Goal: Transaction & Acquisition: Purchase product/service

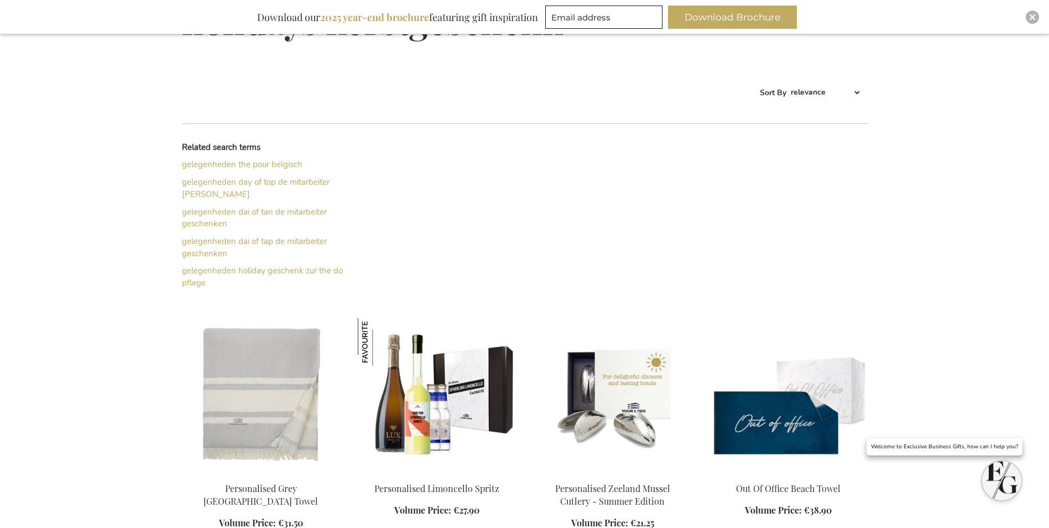
scroll to position [255, 0]
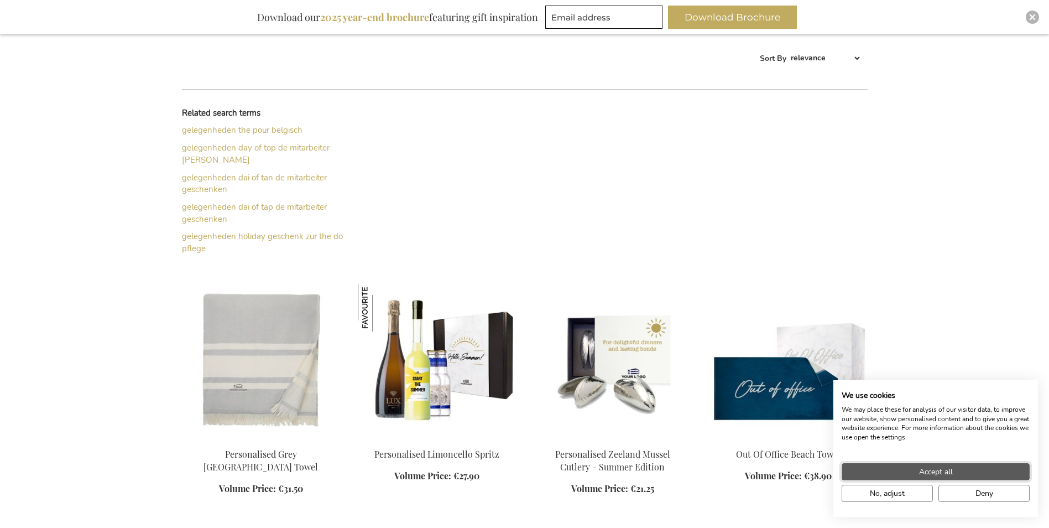
click at [944, 465] on button "Accept all" at bounding box center [936, 471] width 188 height 17
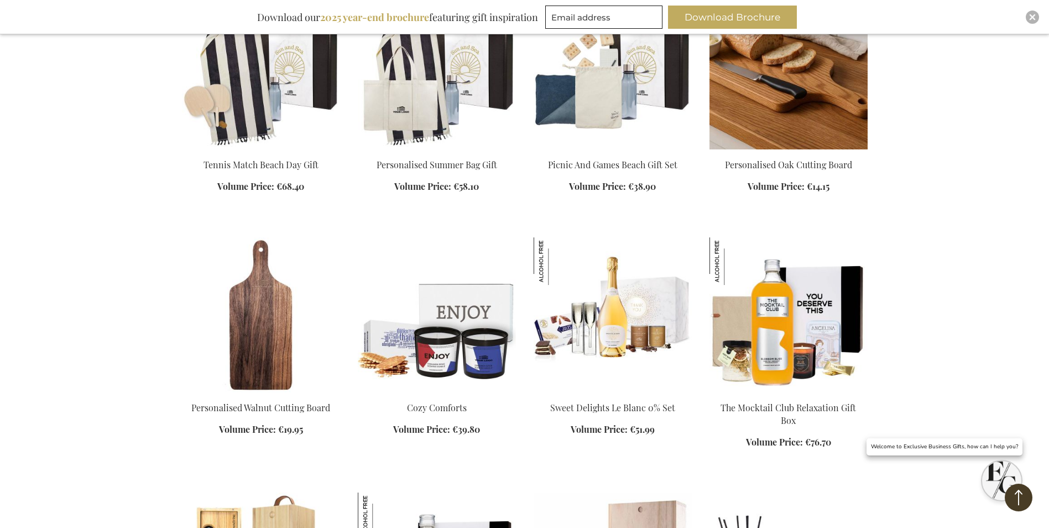
scroll to position [808, 0]
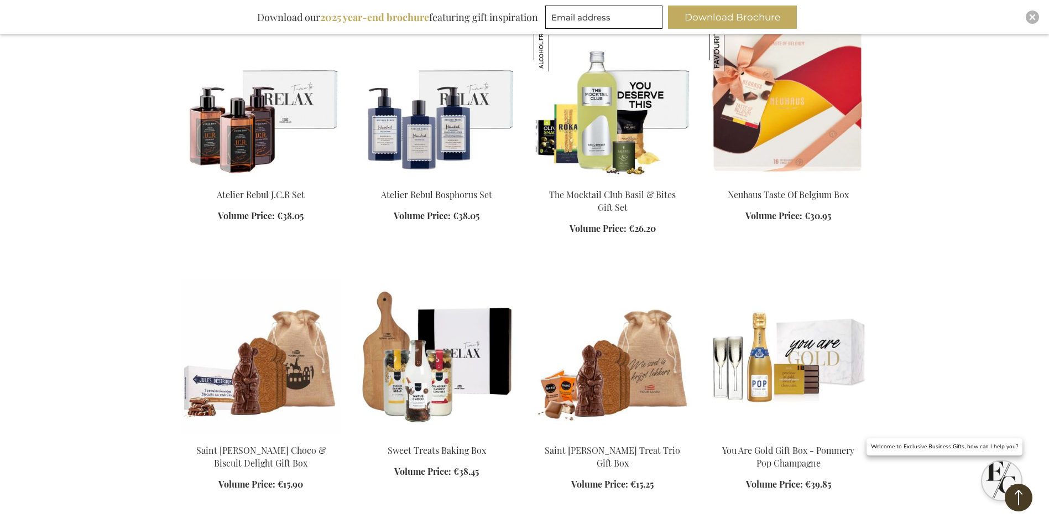
scroll to position [1527, 0]
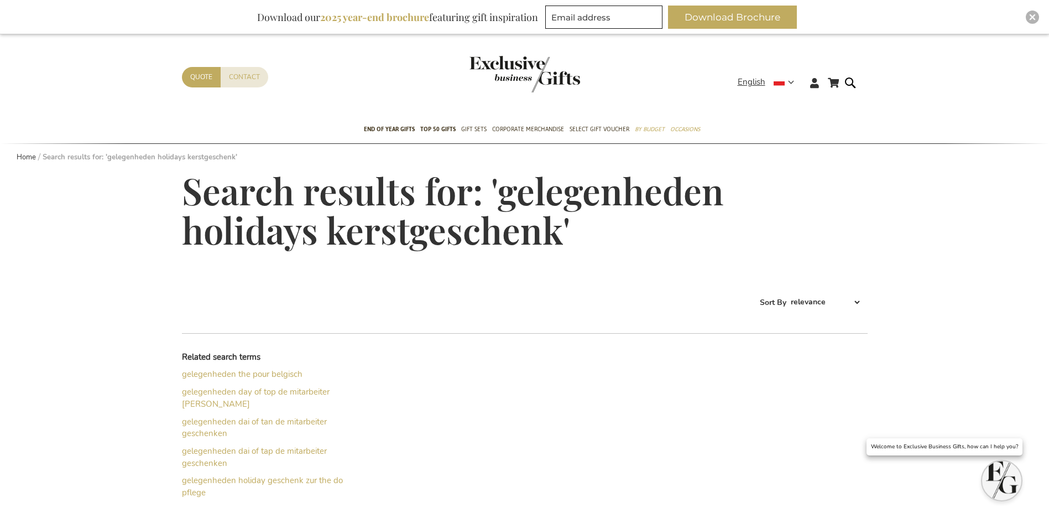
scroll to position [164, 0]
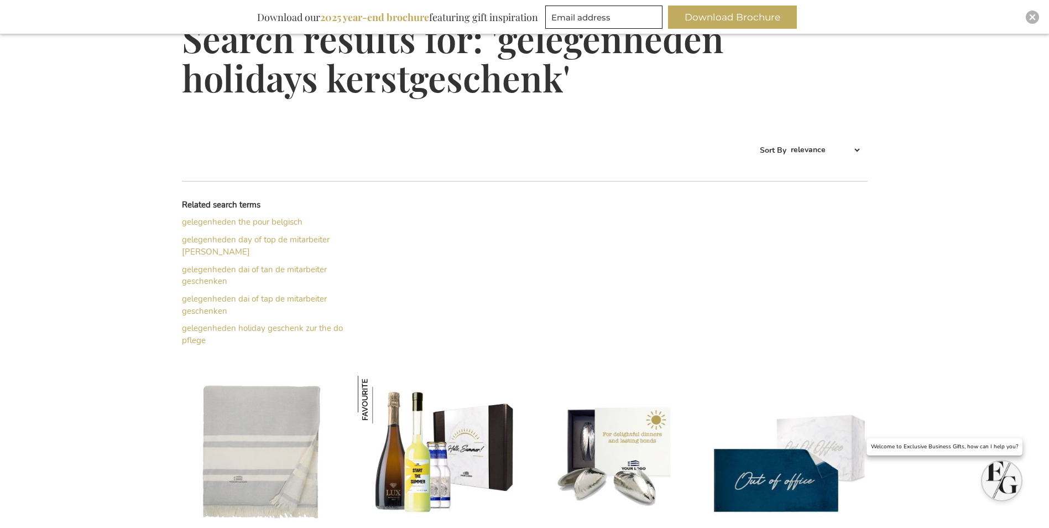
click at [855, 149] on select "Best Sellers Most Viewed New Biggest Saving Price: low to high Price: high to l…" at bounding box center [825, 150] width 73 height 18
select select "price_asc"
click at [789, 141] on select "Best Sellers Most Viewed New Biggest Saving Price: low to high Price: high to l…" at bounding box center [825, 150] width 73 height 18
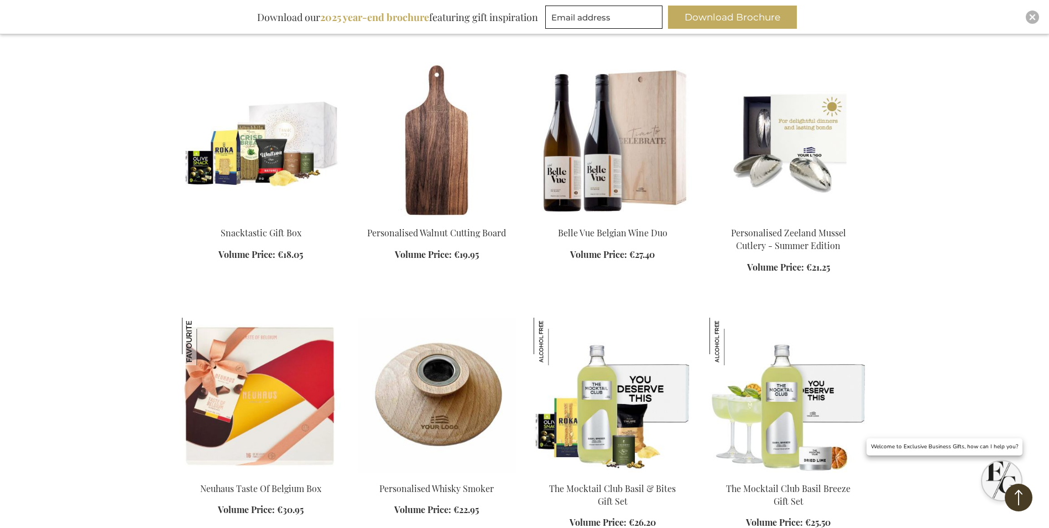
scroll to position [995, 0]
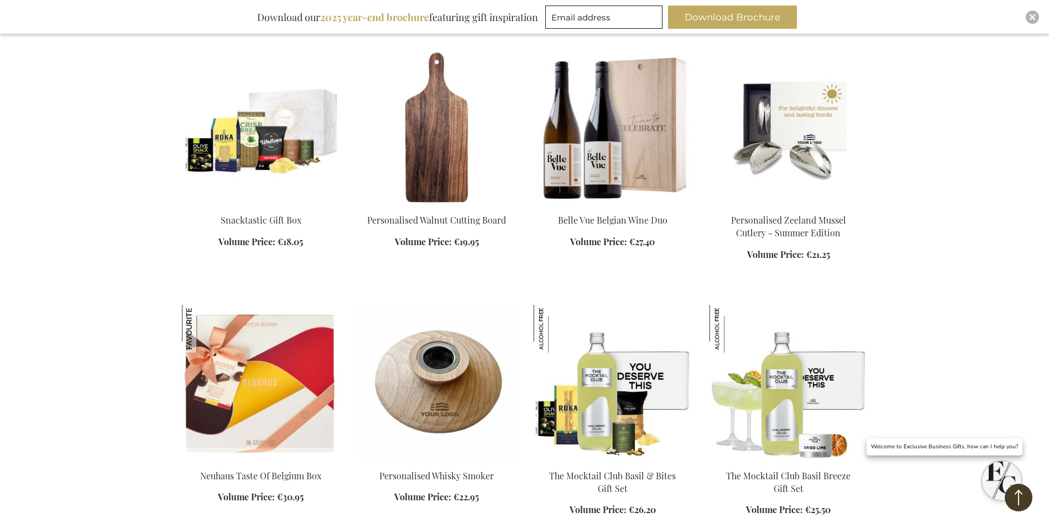
scroll to position [885, 0]
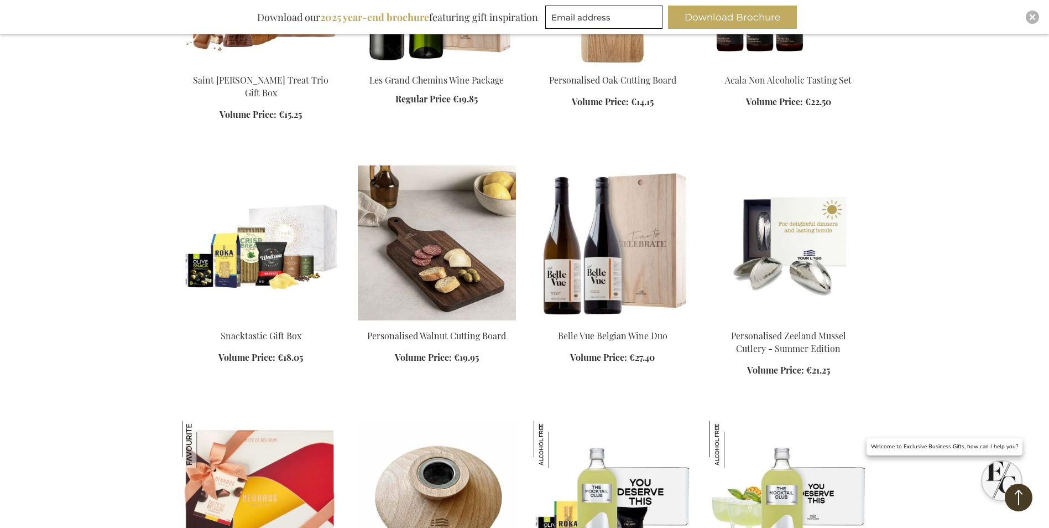
click at [432, 264] on img at bounding box center [437, 242] width 158 height 155
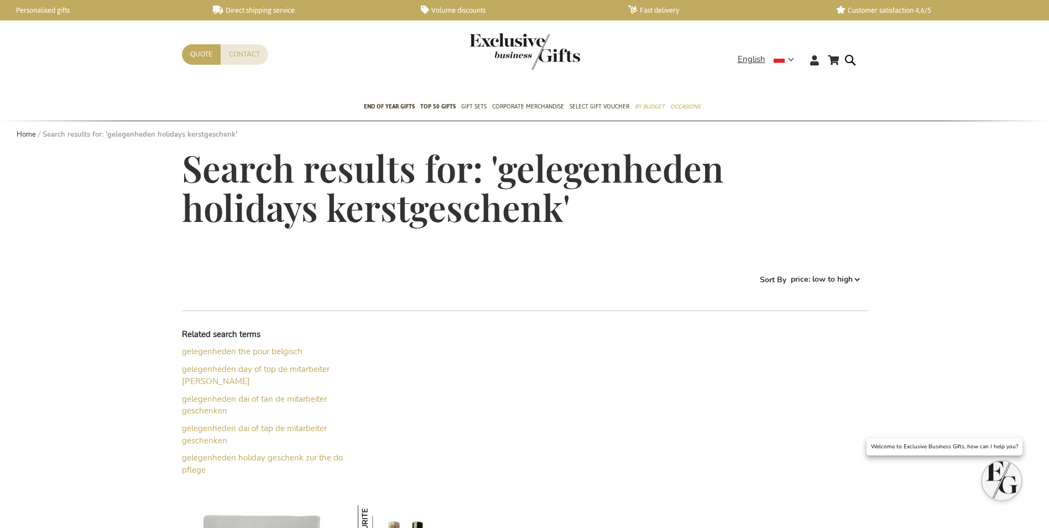
select select "price_asc"
